Goal: Check status: Check status

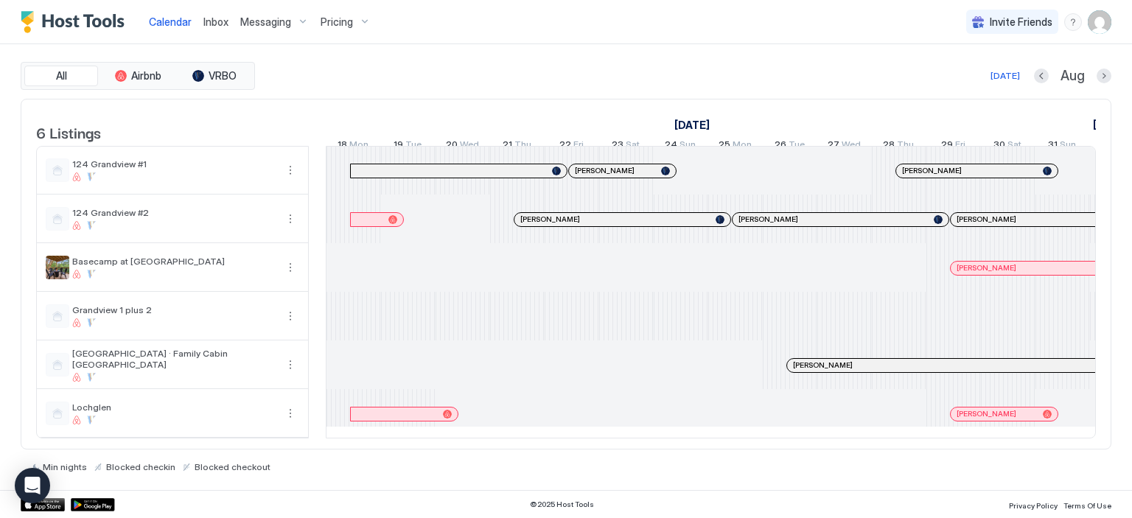
scroll to position [0, 668]
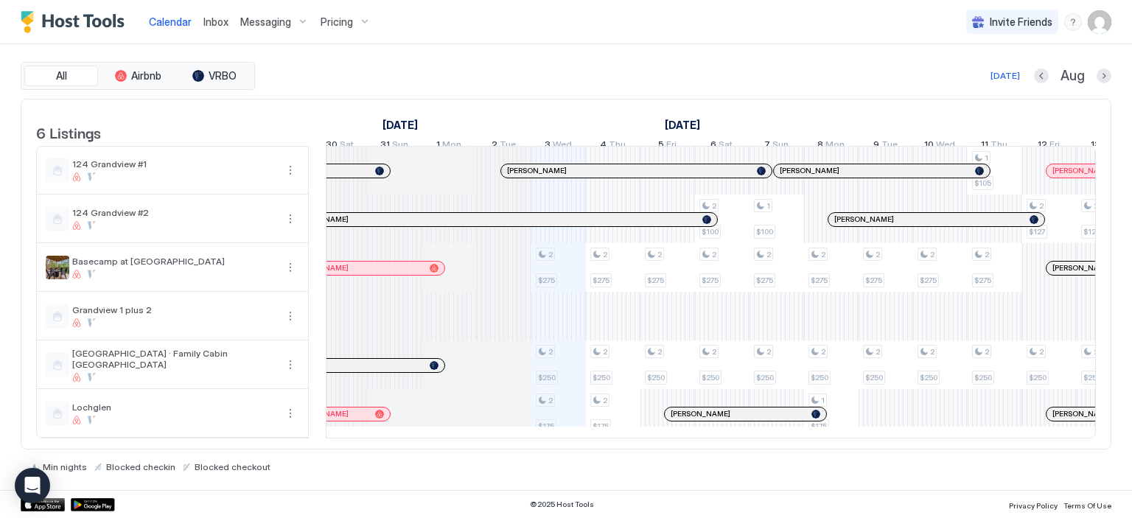
click at [563, 264] on div "2 $275 2 $250 2 $175 2 $275 2 $250 2 $175 2 $275 2 $250 2 $100 2 $275 2 $250 1 …" at bounding box center [1132, 292] width 2946 height 291
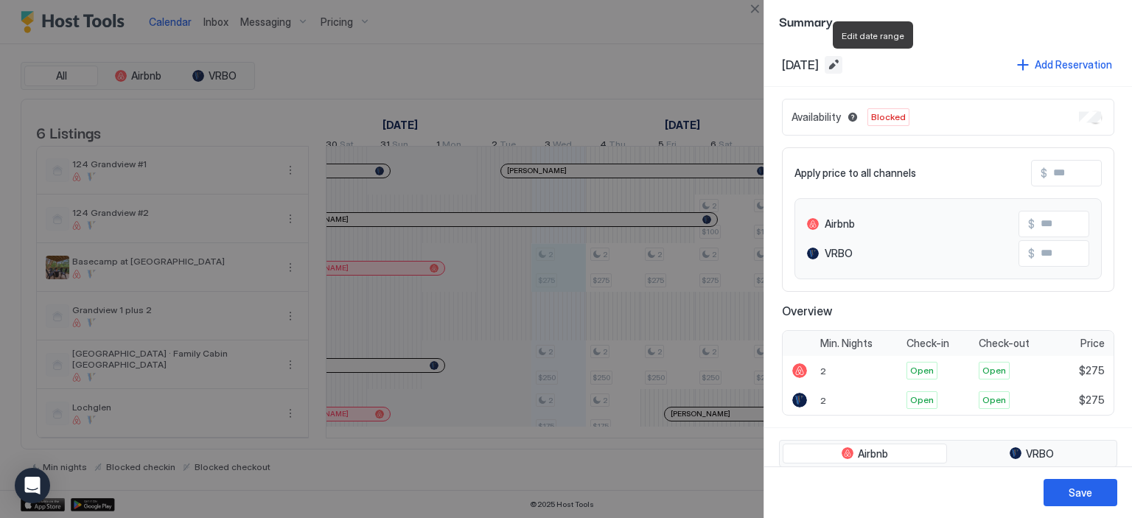
click at [843, 63] on button "Edit date range" at bounding box center [834, 65] width 18 height 18
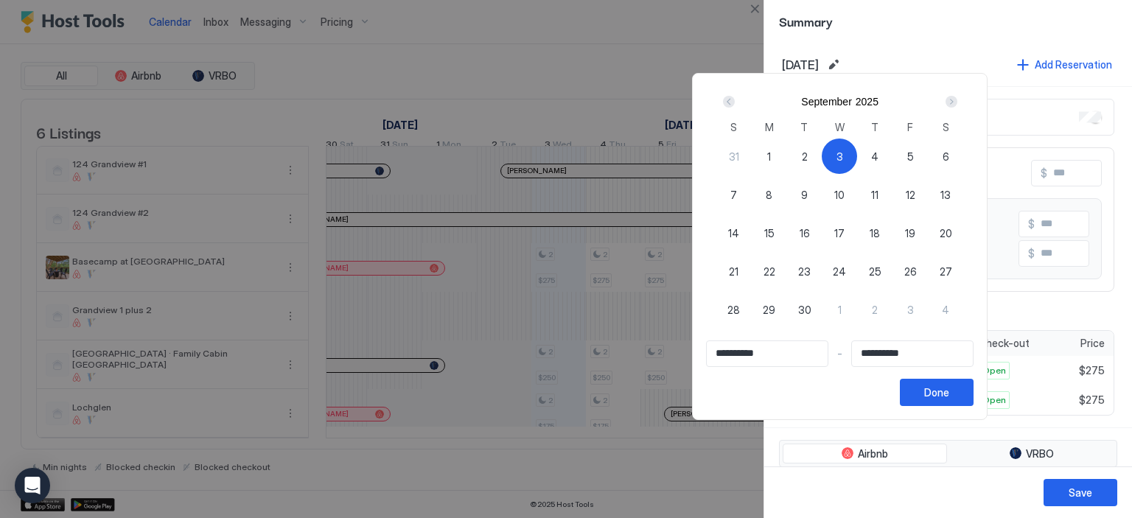
click at [871, 63] on div at bounding box center [566, 259] width 1132 height 518
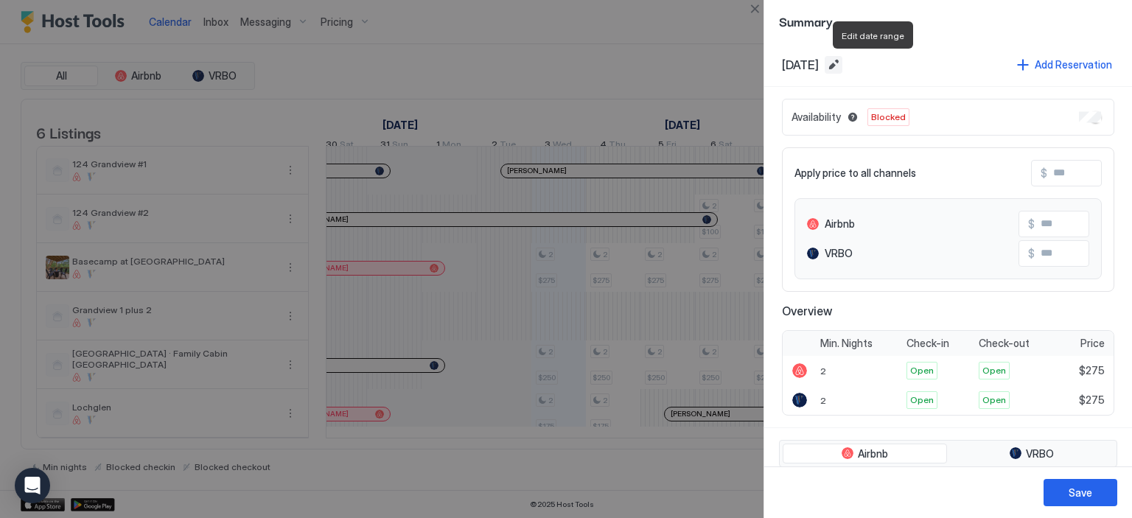
click at [843, 63] on button "Edit date range" at bounding box center [834, 65] width 18 height 18
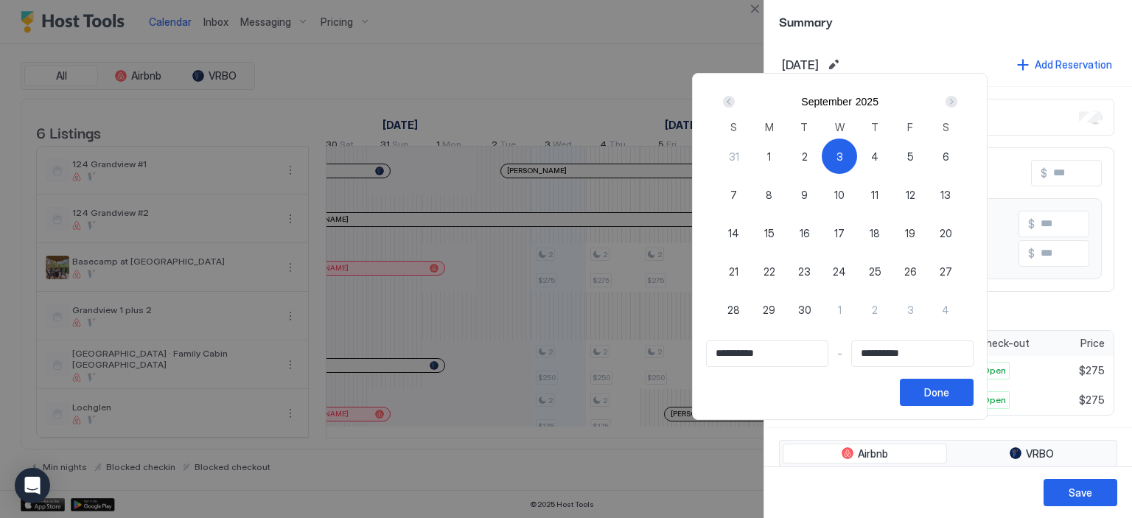
click at [843, 159] on span "3" at bounding box center [840, 156] width 7 height 15
type input "**********"
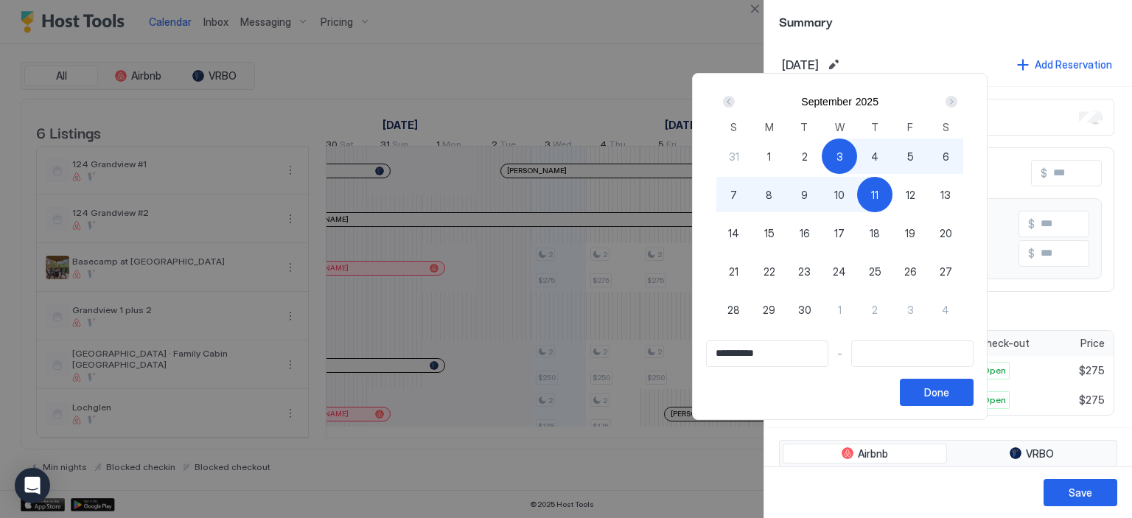
click at [879, 200] on span "11" at bounding box center [874, 194] width 7 height 15
type input "**********"
click at [974, 393] on button "Done" at bounding box center [937, 392] width 74 height 27
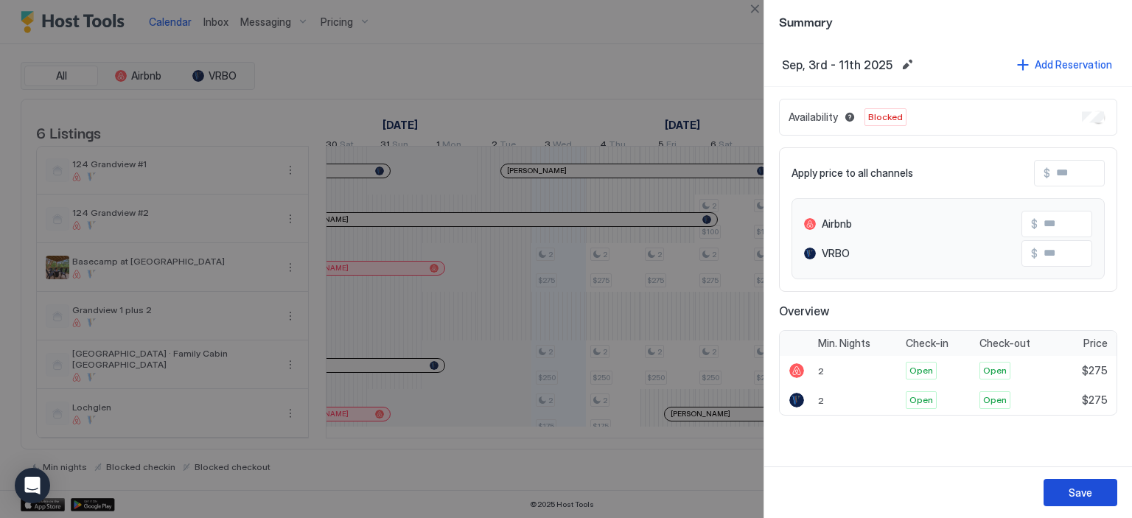
click at [1053, 495] on button "Save" at bounding box center [1081, 492] width 74 height 27
